Goal: Transaction & Acquisition: Purchase product/service

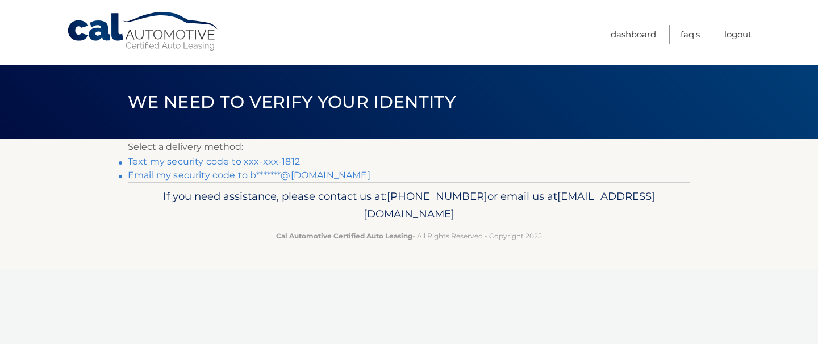
click at [269, 160] on link "Text my security code to xxx-xxx-1812" at bounding box center [214, 161] width 172 height 11
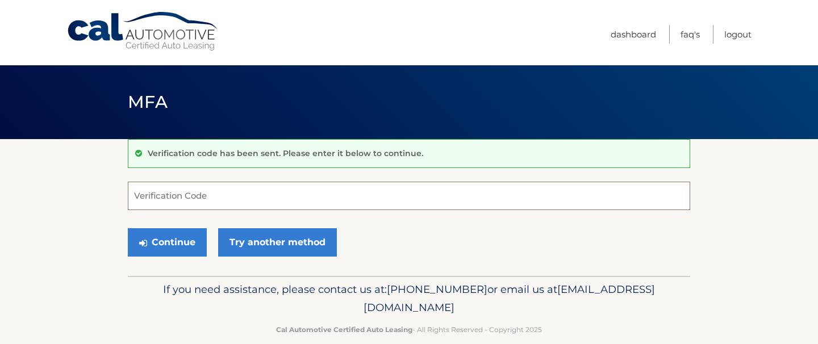
click at [231, 199] on input "Verification Code" at bounding box center [409, 196] width 563 height 28
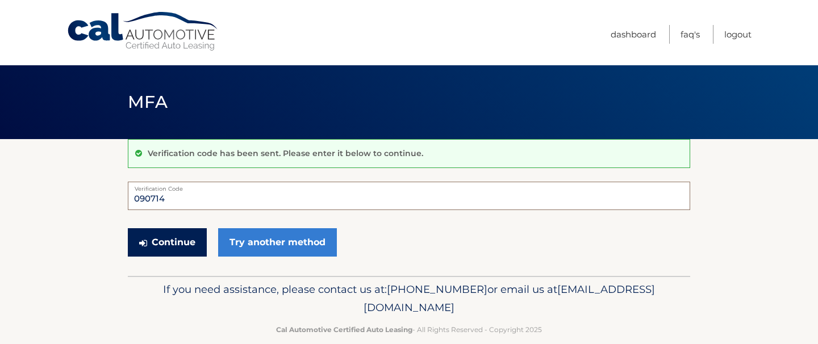
type input "090714"
click at [144, 240] on icon "submit" at bounding box center [143, 243] width 8 height 9
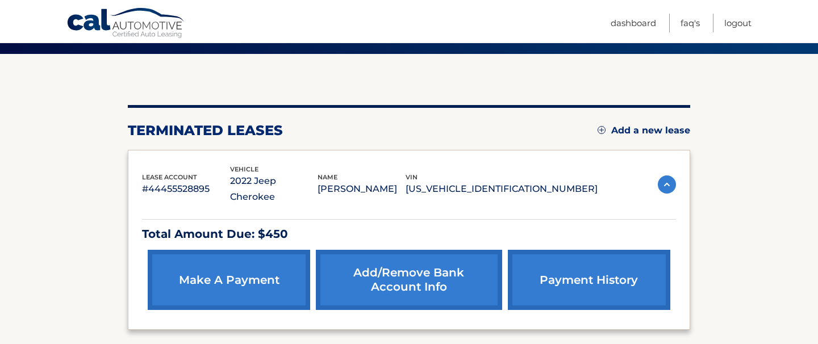
scroll to position [123, 0]
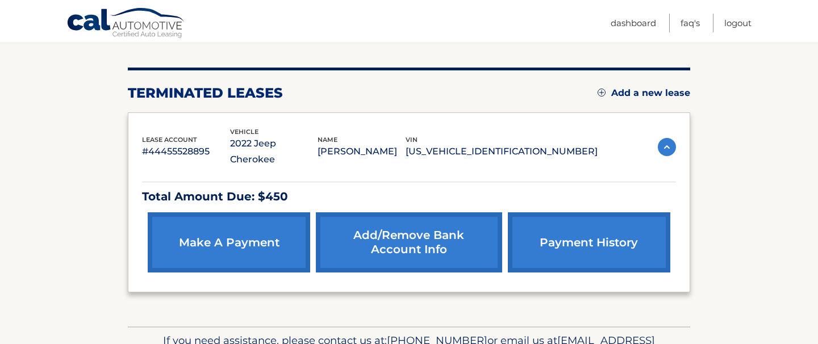
click at [254, 223] on link "make a payment" at bounding box center [229, 243] width 163 height 60
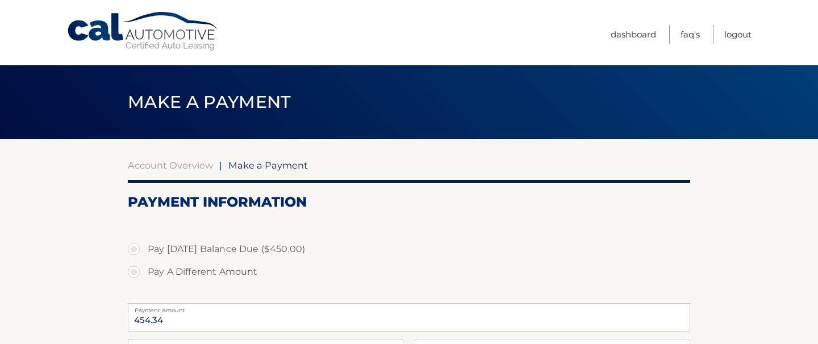
select select "NGIyZWJkOGYtZjU4OS00NDVmLWFlNDQtNzc3ODYyZmRiYzMw"
click at [134, 247] on label "Pay [DATE] Balance Due ($450.00)" at bounding box center [409, 249] width 563 height 23
click at [134, 247] on input "Pay [DATE] Balance Due ($450.00)" at bounding box center [137, 247] width 11 height 18
radio input "true"
type input "450.00"
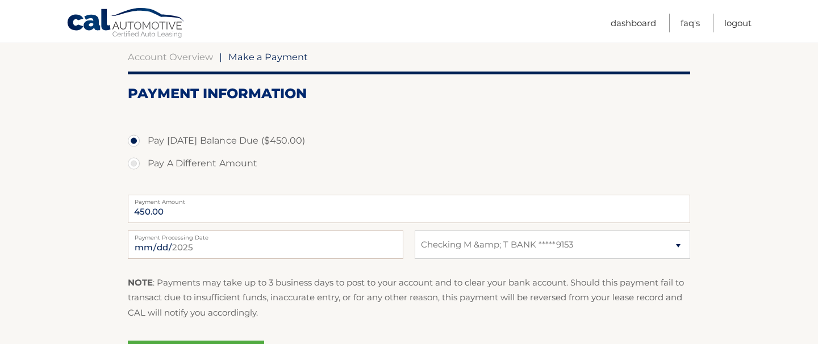
scroll to position [123, 0]
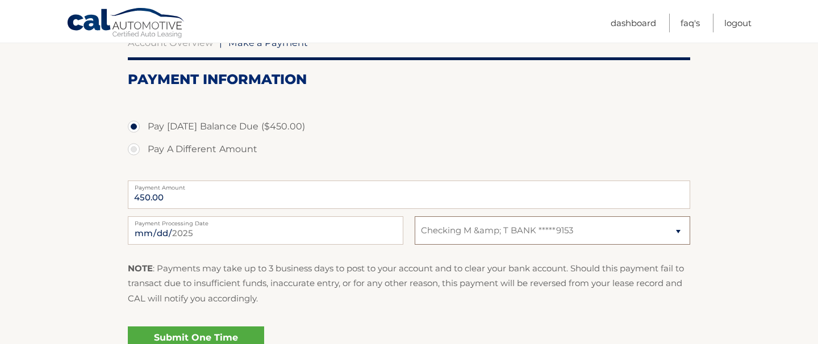
click at [415, 217] on select "Select Bank Account Checking M &amp; T BANK *****9153" at bounding box center [553, 231] width 276 height 28
click at [79, 239] on section "Account Overview | Make a Payment Payment Information Pay Today's Balance Due (…" at bounding box center [409, 197] width 818 height 363
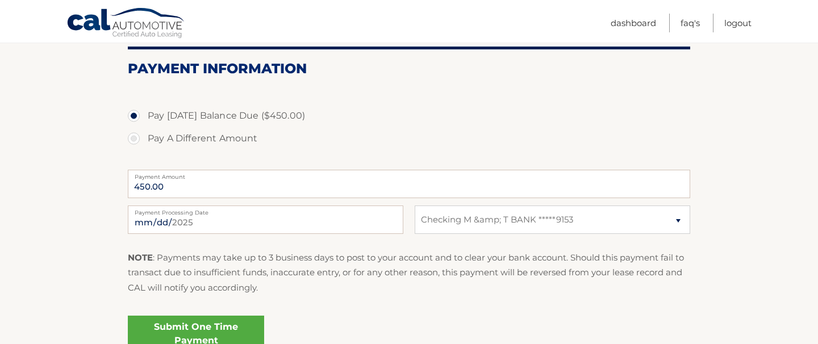
scroll to position [121, 0]
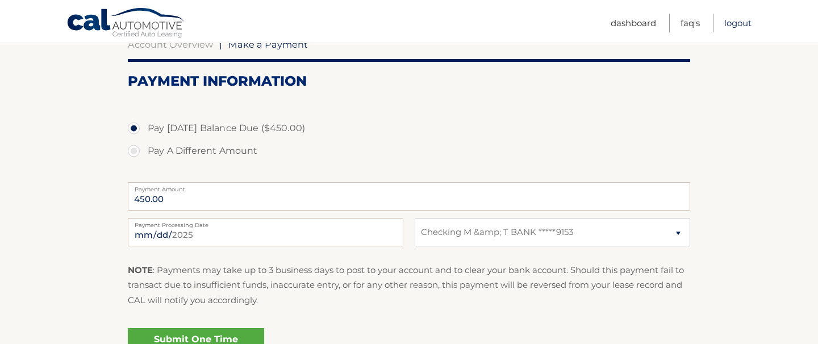
click at [738, 21] on link "Logout" at bounding box center [738, 23] width 27 height 19
